Goal: Task Accomplishment & Management: Manage account settings

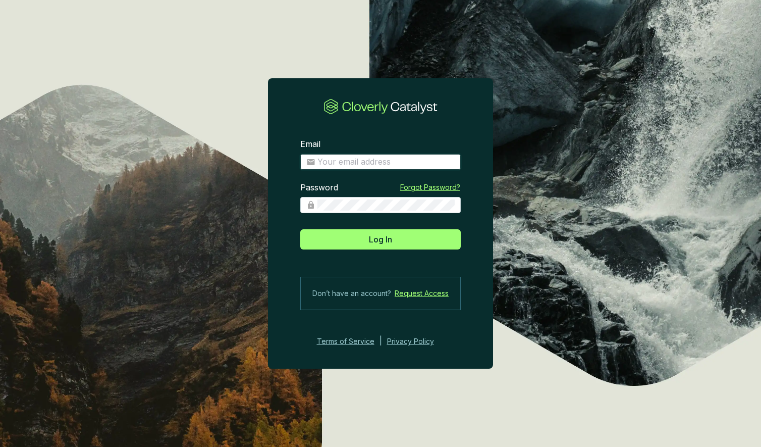
type input "[PERSON_NAME][EMAIL_ADDRESS][DOMAIN_NAME]"
click at [381, 239] on button "Log In" at bounding box center [380, 239] width 161 height 20
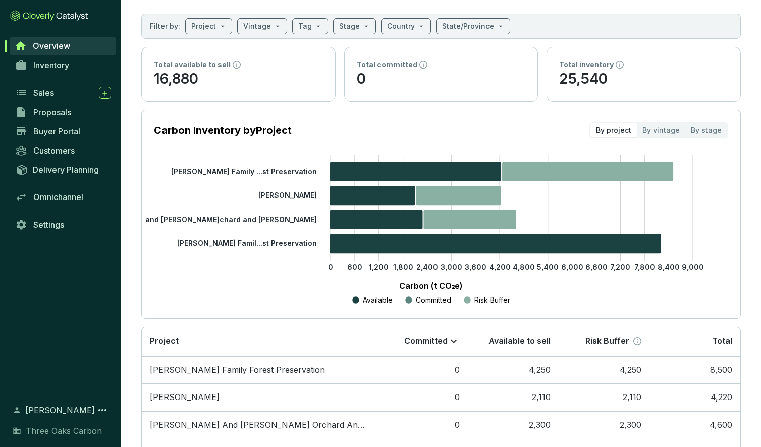
scroll to position [33, 0]
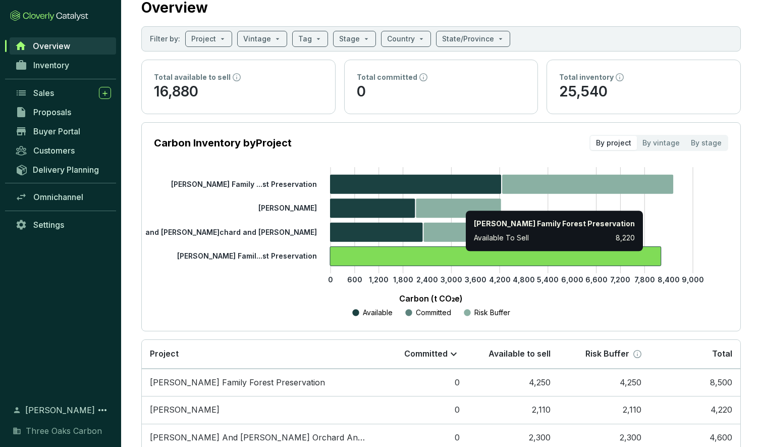
click at [461, 254] on icon at bounding box center [495, 255] width 331 height 19
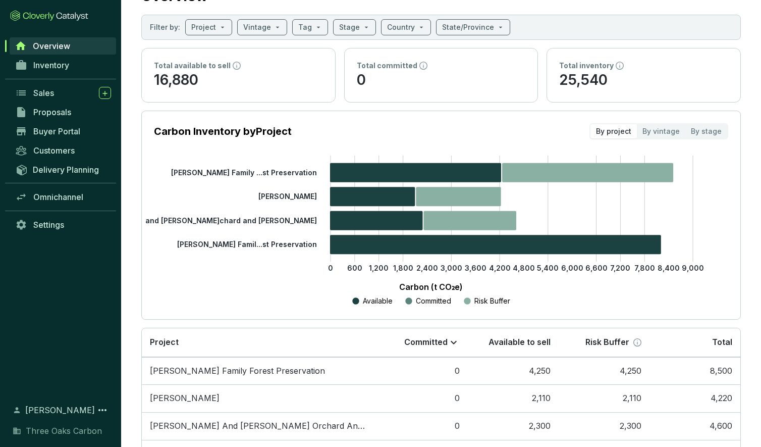
scroll to position [43, 0]
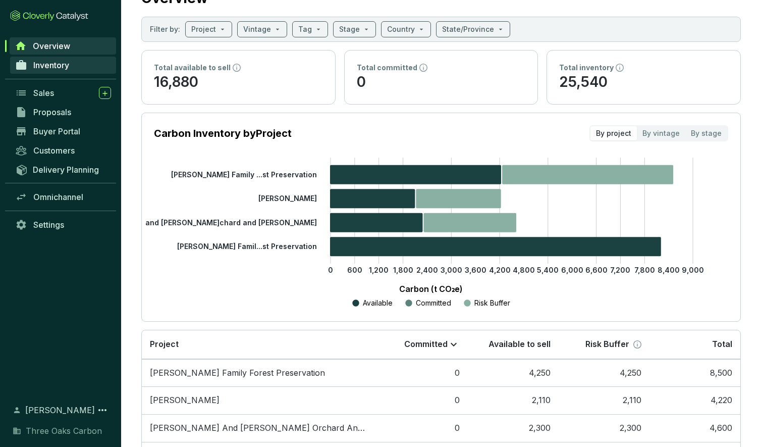
click at [69, 69] on span "Inventory" at bounding box center [51, 65] width 36 height 10
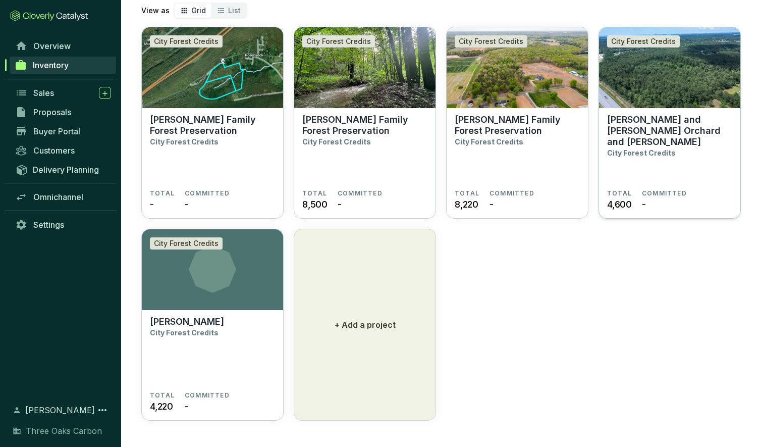
scroll to position [49, 0]
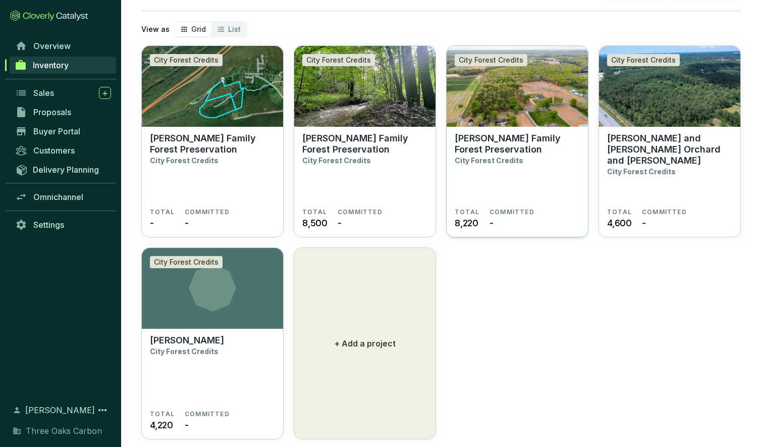
click at [495, 102] on img at bounding box center [517, 86] width 141 height 81
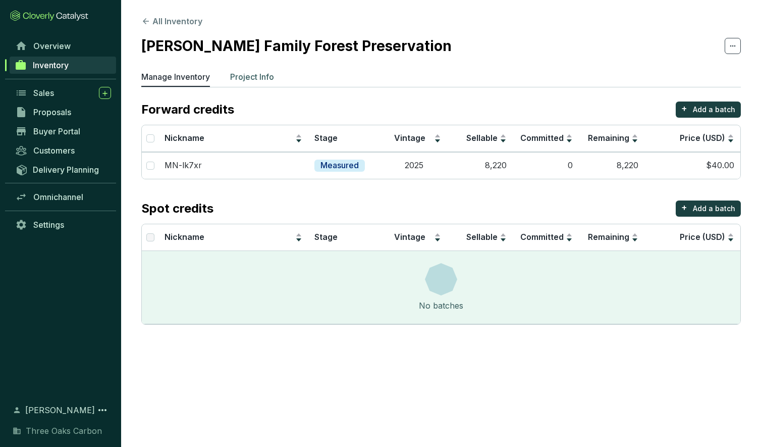
click at [249, 75] on p "Project Info" at bounding box center [252, 77] width 44 height 12
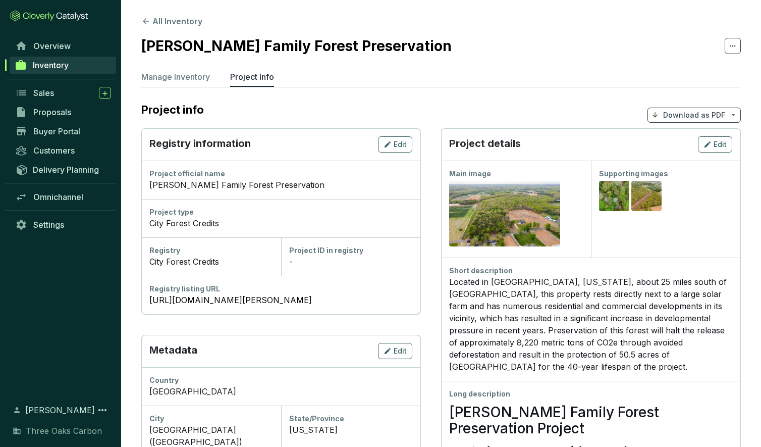
click at [729, 45] on icon at bounding box center [733, 46] width 8 height 12
click at [738, 50] on span at bounding box center [733, 46] width 16 height 16
click at [707, 71] on p "Delete project" at bounding box center [704, 72] width 54 height 11
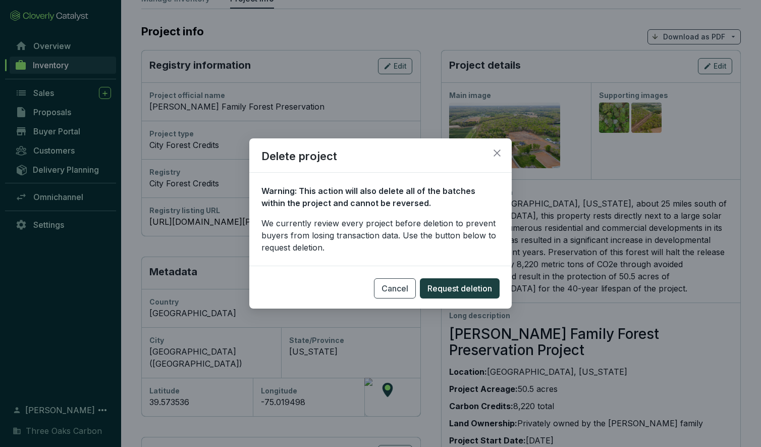
scroll to position [77, 0]
click at [498, 149] on icon "close" at bounding box center [497, 152] width 9 height 9
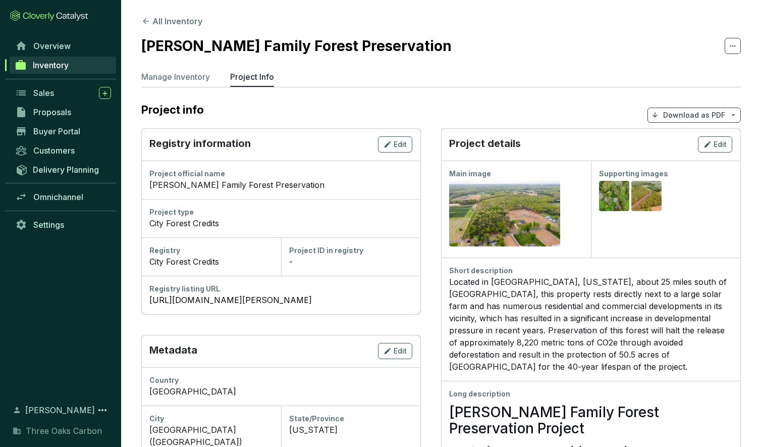
scroll to position [0, 0]
click at [181, 75] on p "Manage Inventory" at bounding box center [175, 77] width 69 height 12
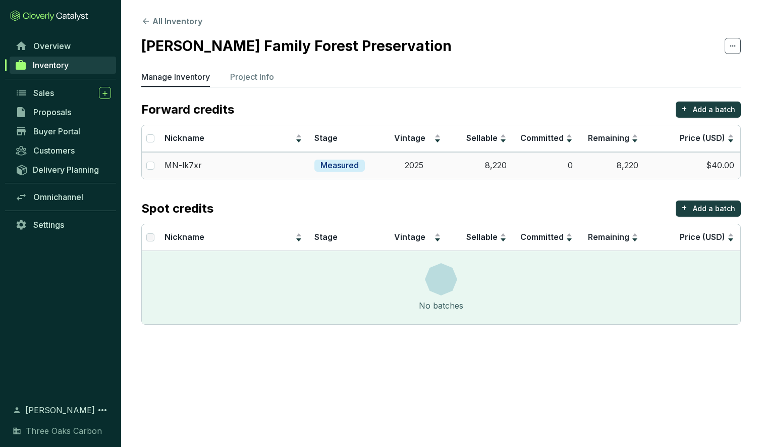
click at [648, 165] on td "$40.00" at bounding box center [693, 165] width 96 height 27
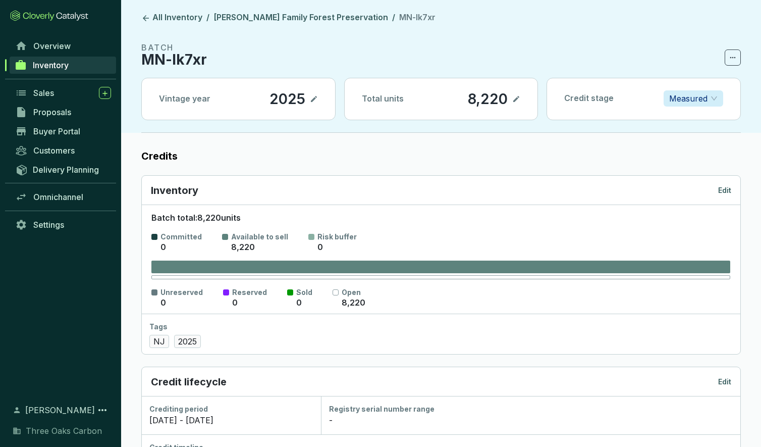
click at [734, 60] on icon at bounding box center [733, 57] width 8 height 12
click at [707, 80] on p "Delete batch" at bounding box center [706, 83] width 48 height 11
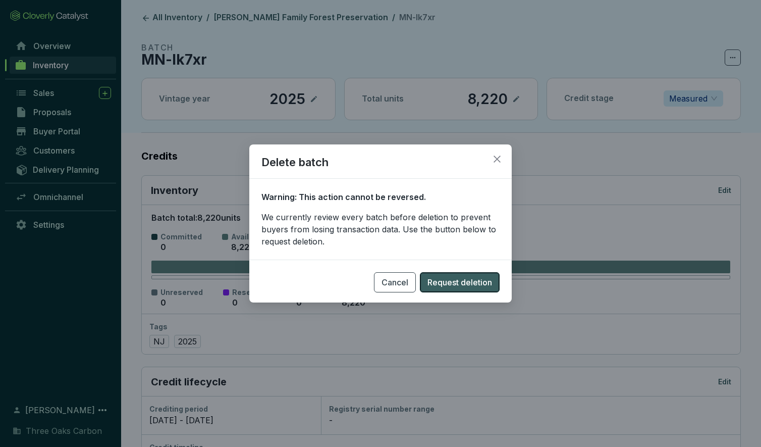
click at [451, 278] on span "Request deletion" at bounding box center [460, 282] width 65 height 12
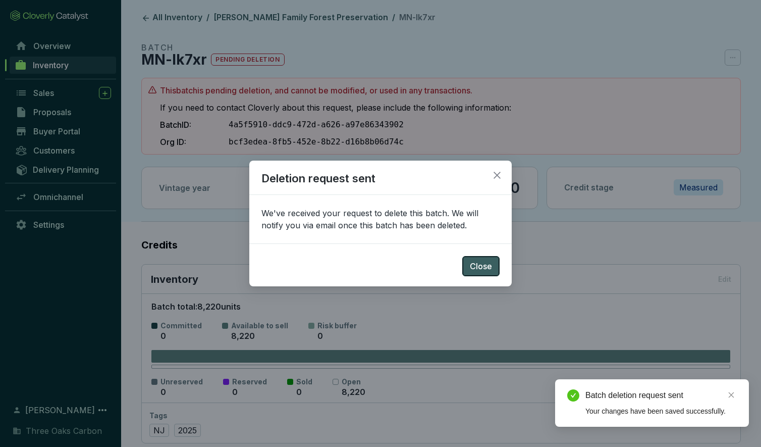
click at [475, 263] on span "Close" at bounding box center [481, 266] width 22 height 12
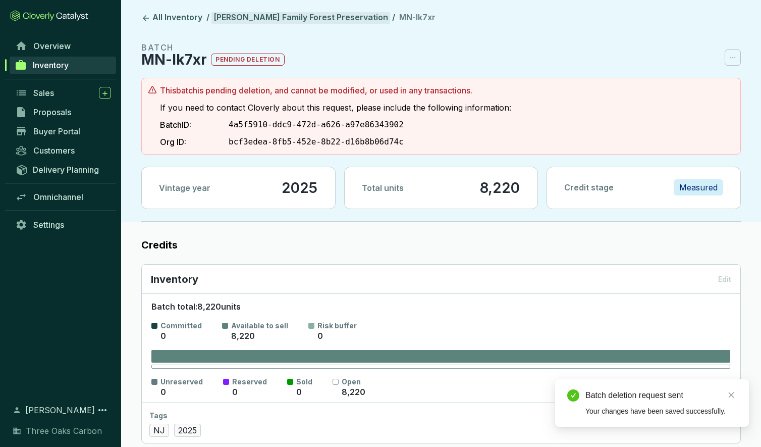
click at [294, 18] on link "[PERSON_NAME] Family Forest Preservation" at bounding box center [300, 18] width 179 height 12
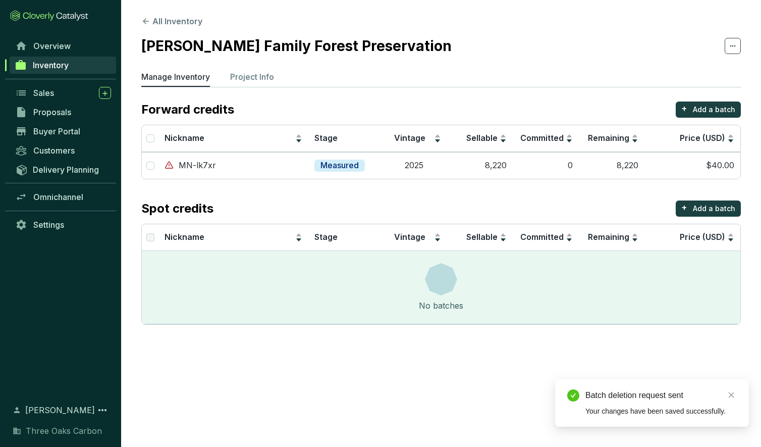
click at [168, 13] on section "All Inventory [PERSON_NAME] Family Forest Preservation Manage Inventory Project…" at bounding box center [441, 172] width 640 height 345
click at [169, 18] on button "All Inventory" at bounding box center [171, 21] width 61 height 12
